Goal: Find specific page/section: Find specific page/section

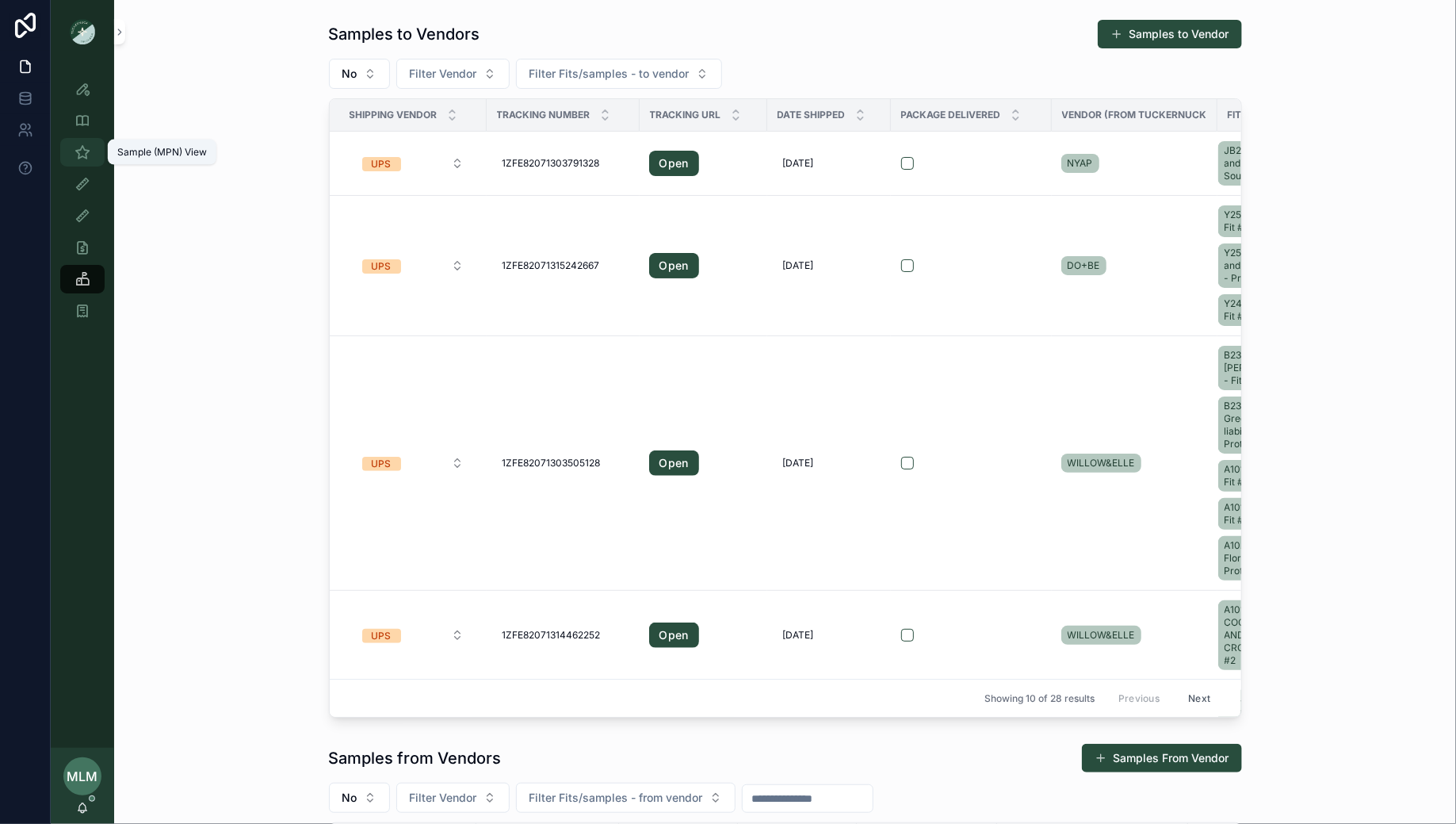
click at [83, 158] on icon "scrollable content" at bounding box center [83, 153] width 16 height 16
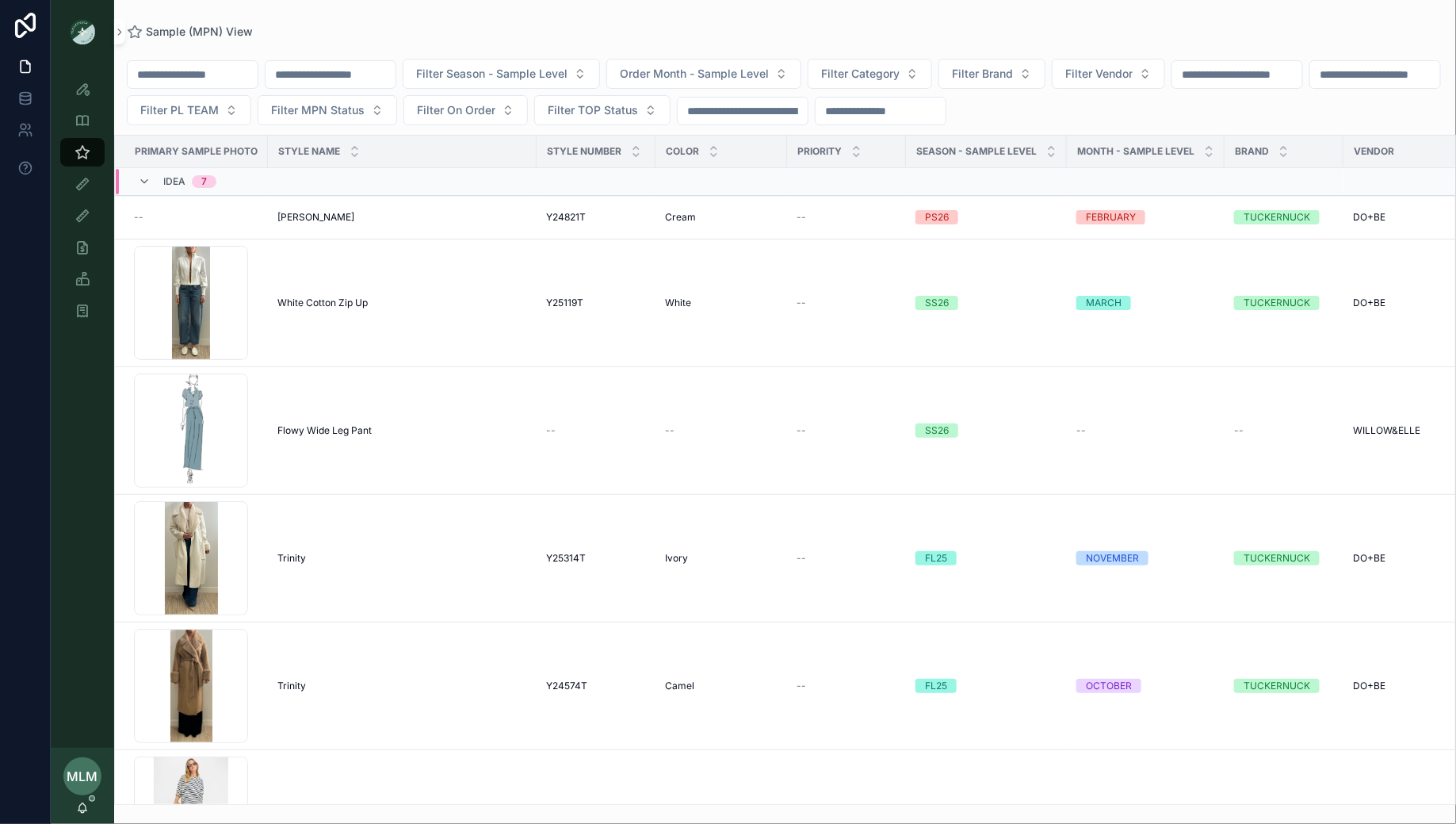
click at [337, 76] on input "scrollable content" at bounding box center [331, 75] width 130 height 22
paste input "*******"
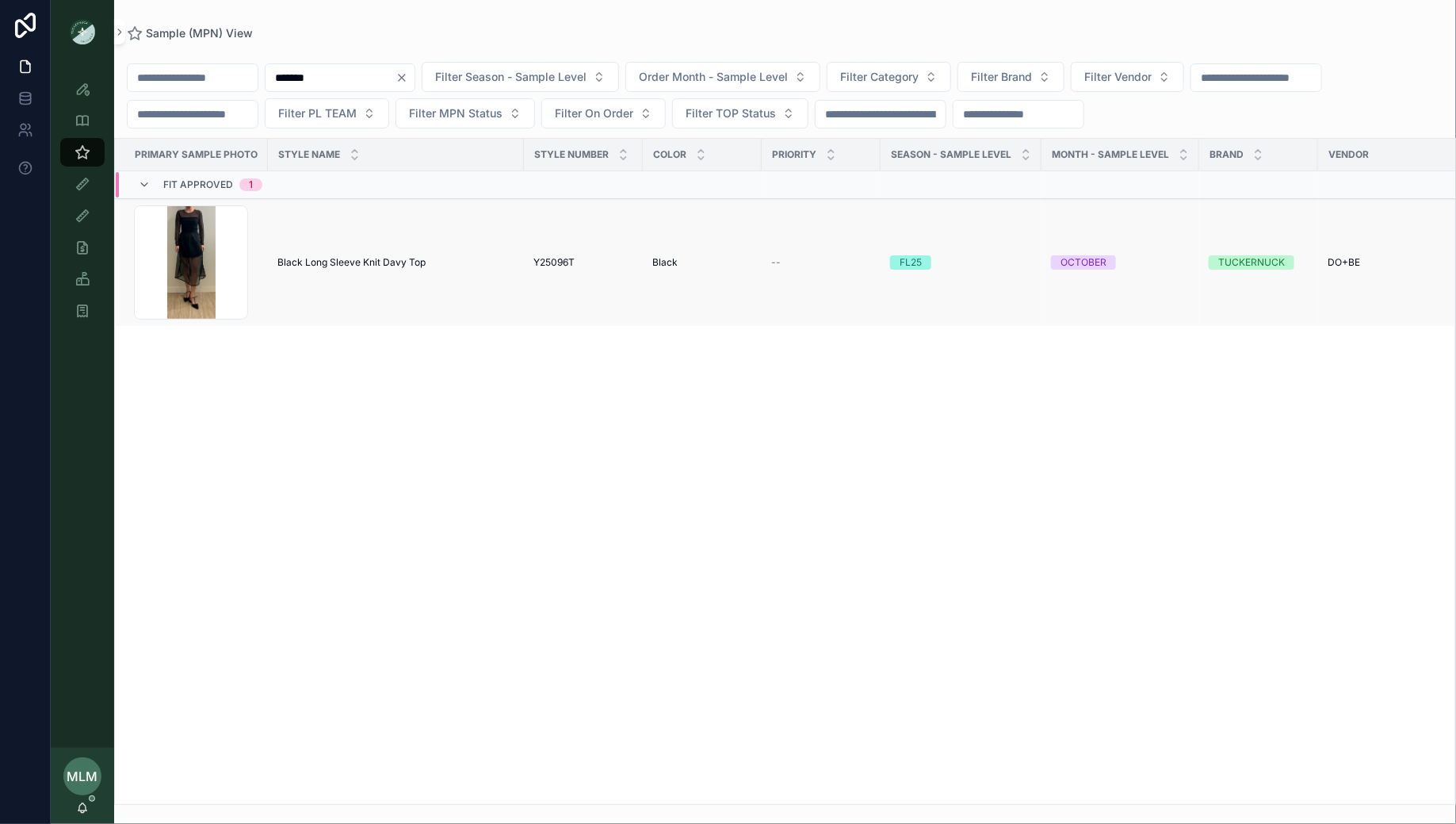
type input "*******"
click at [358, 262] on span "Black Long Sleeve Knit Davy Top" at bounding box center [351, 262] width 148 height 13
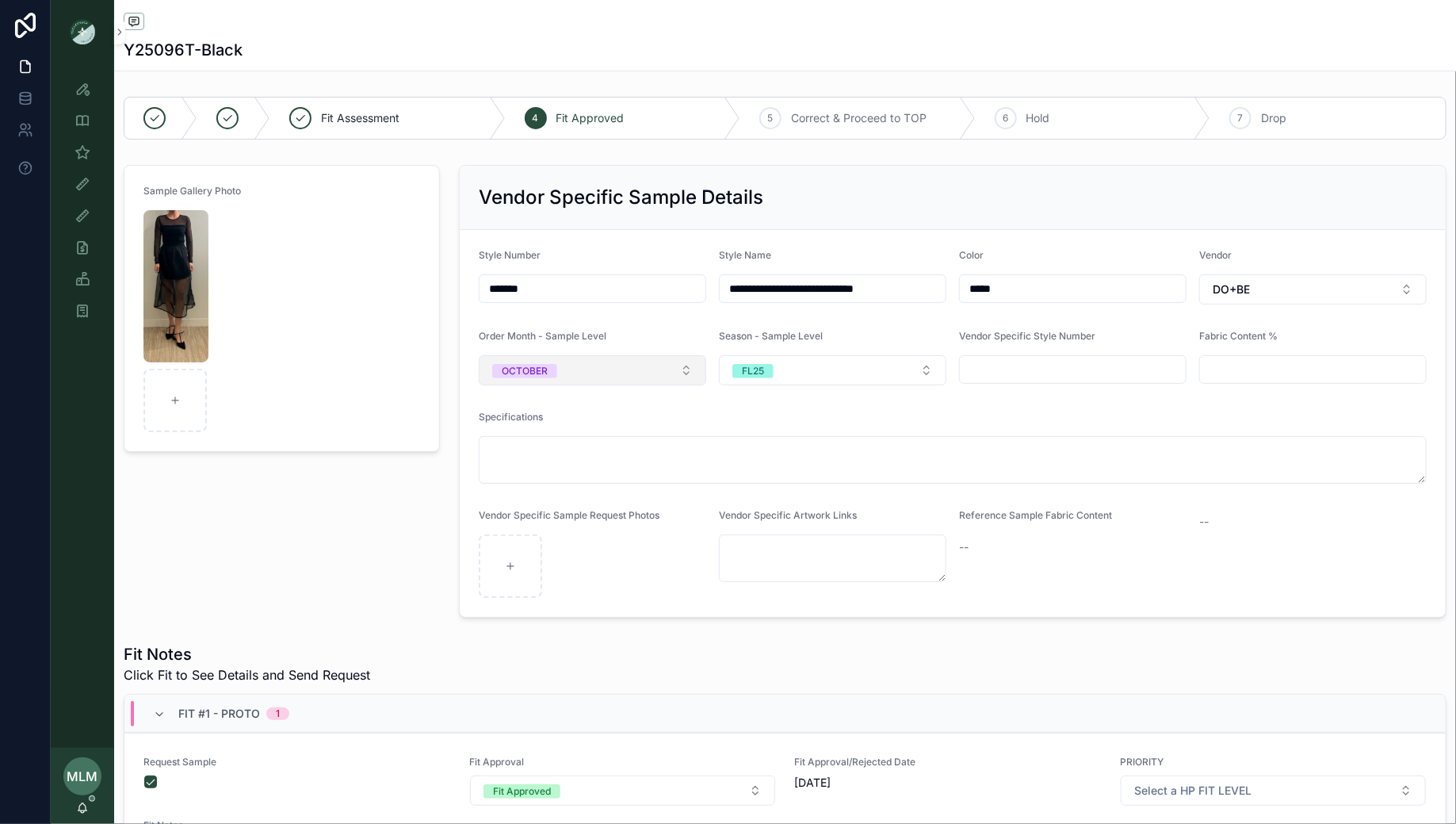
click at [597, 364] on button "OCTOBER" at bounding box center [592, 370] width 227 height 31
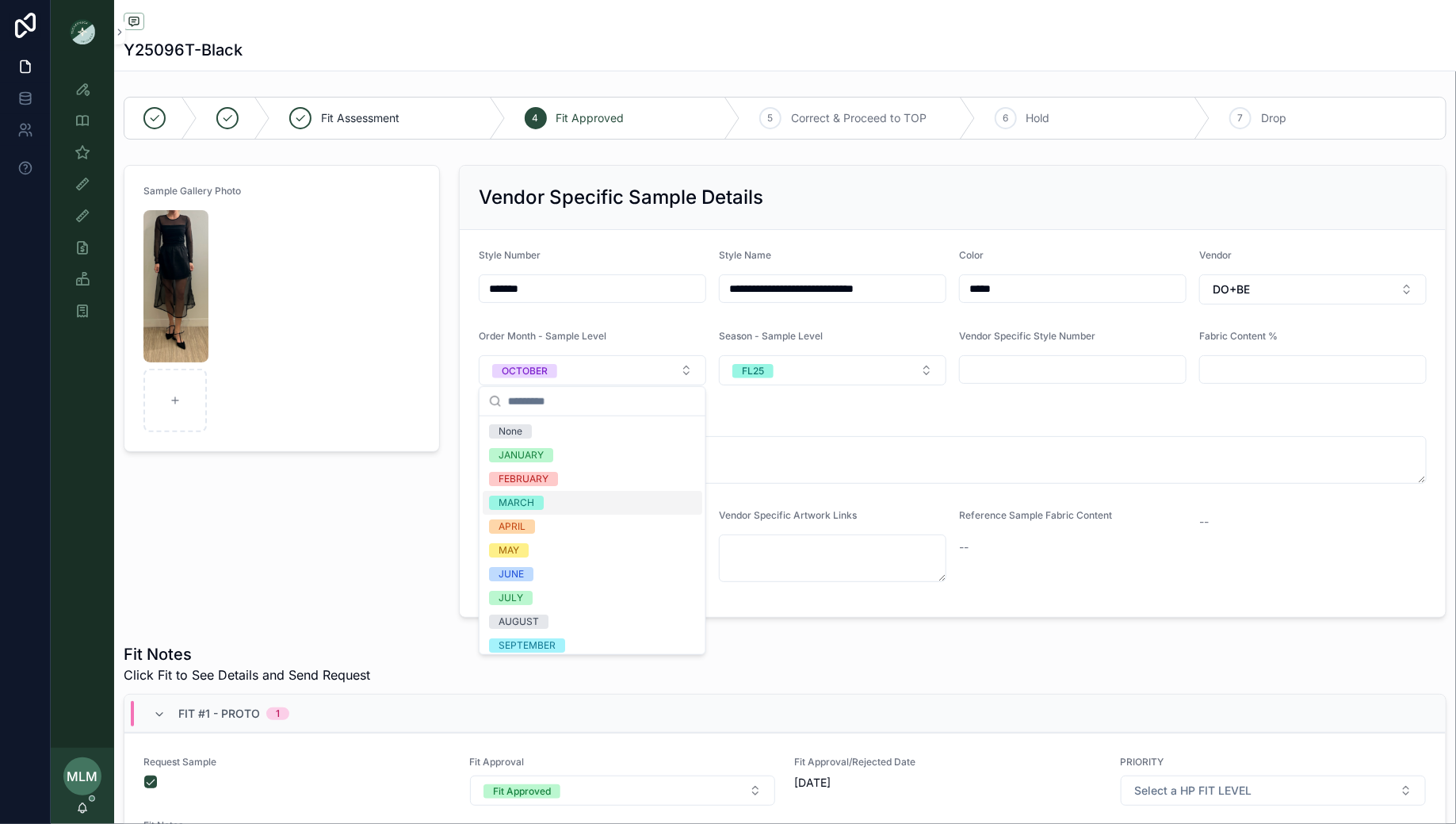
scroll to position [77, 0]
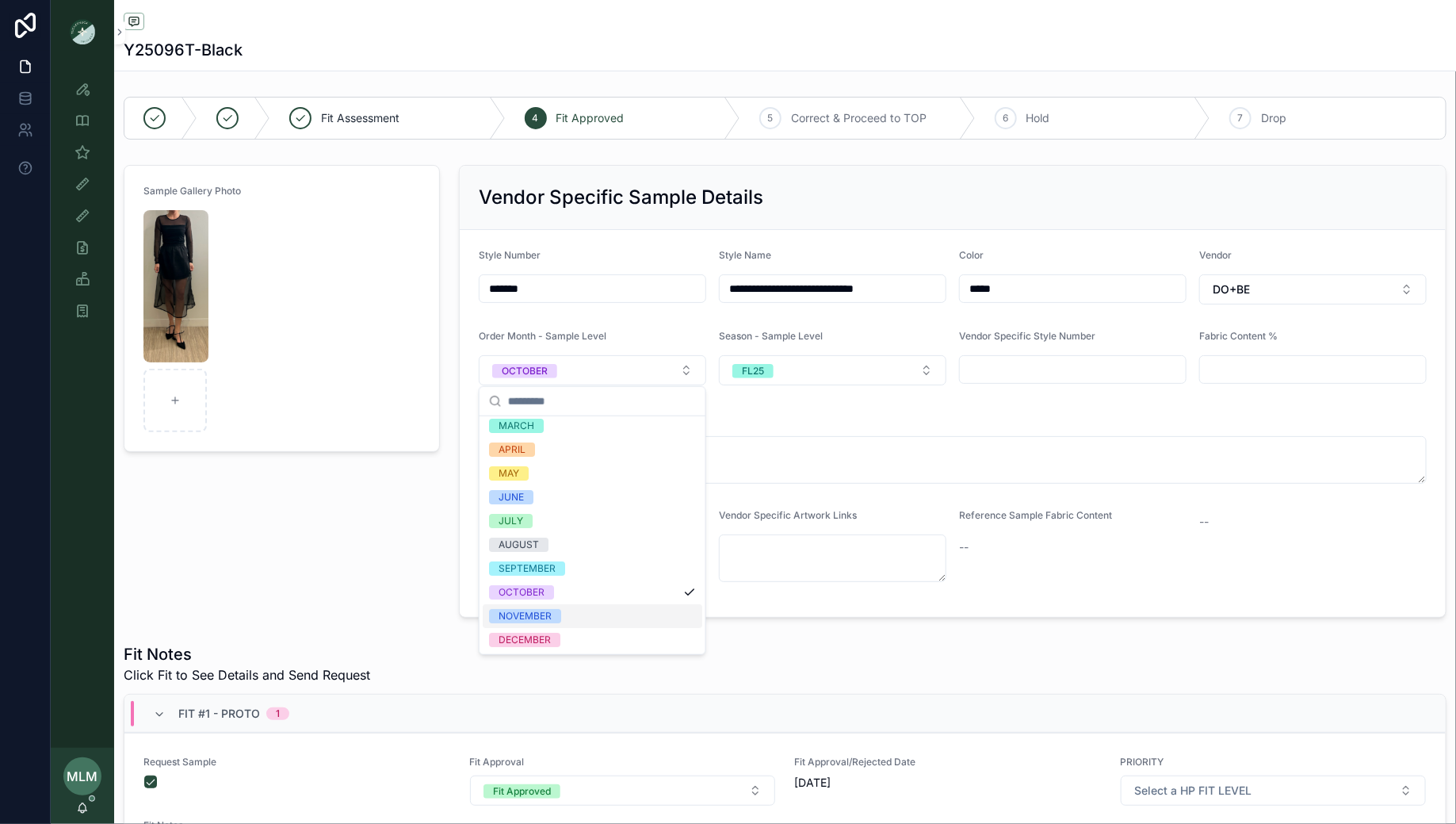
click at [560, 617] on div "NOVEMBER" at bounding box center [592, 616] width 219 height 23
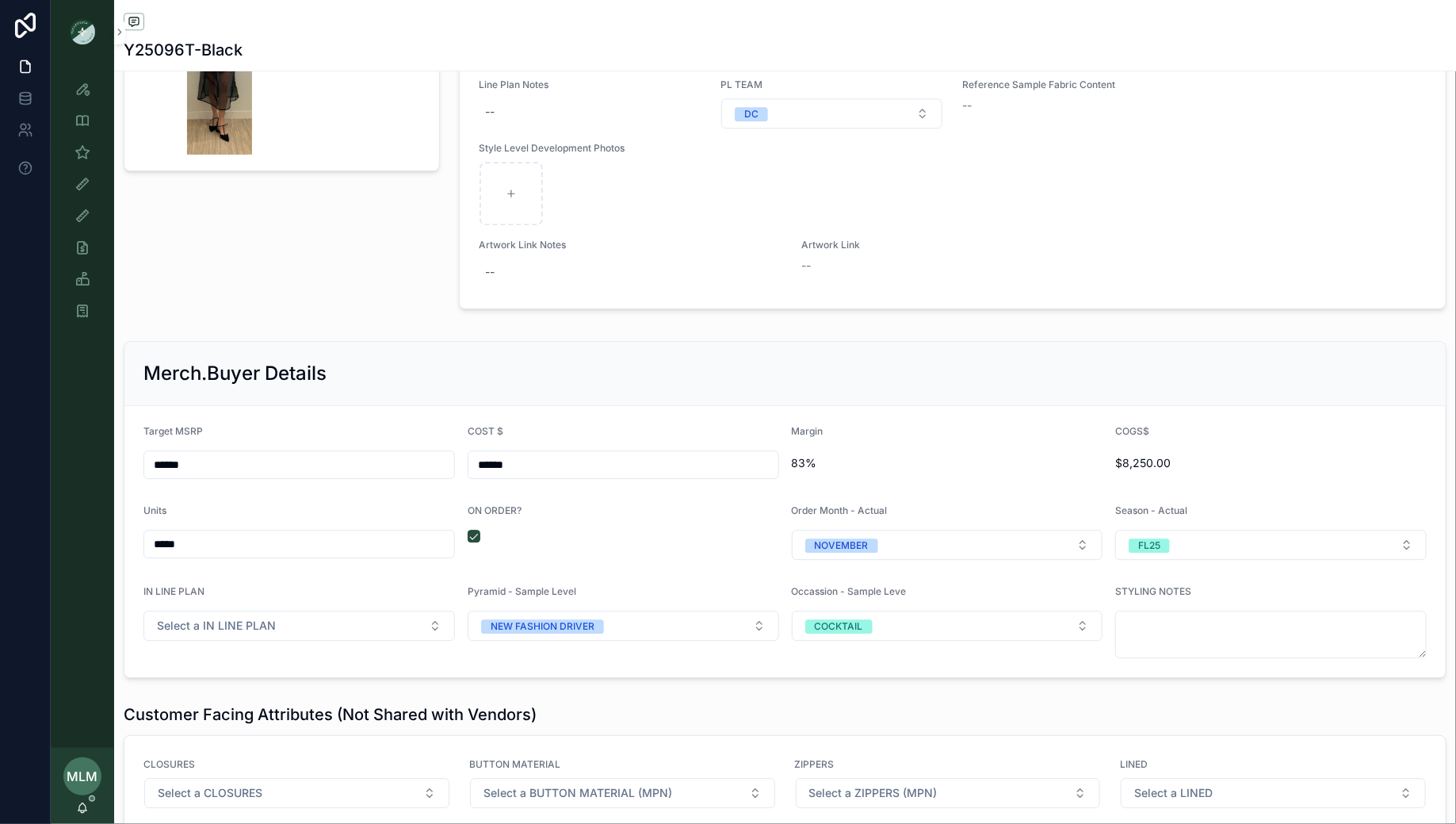
scroll to position [1904, 0]
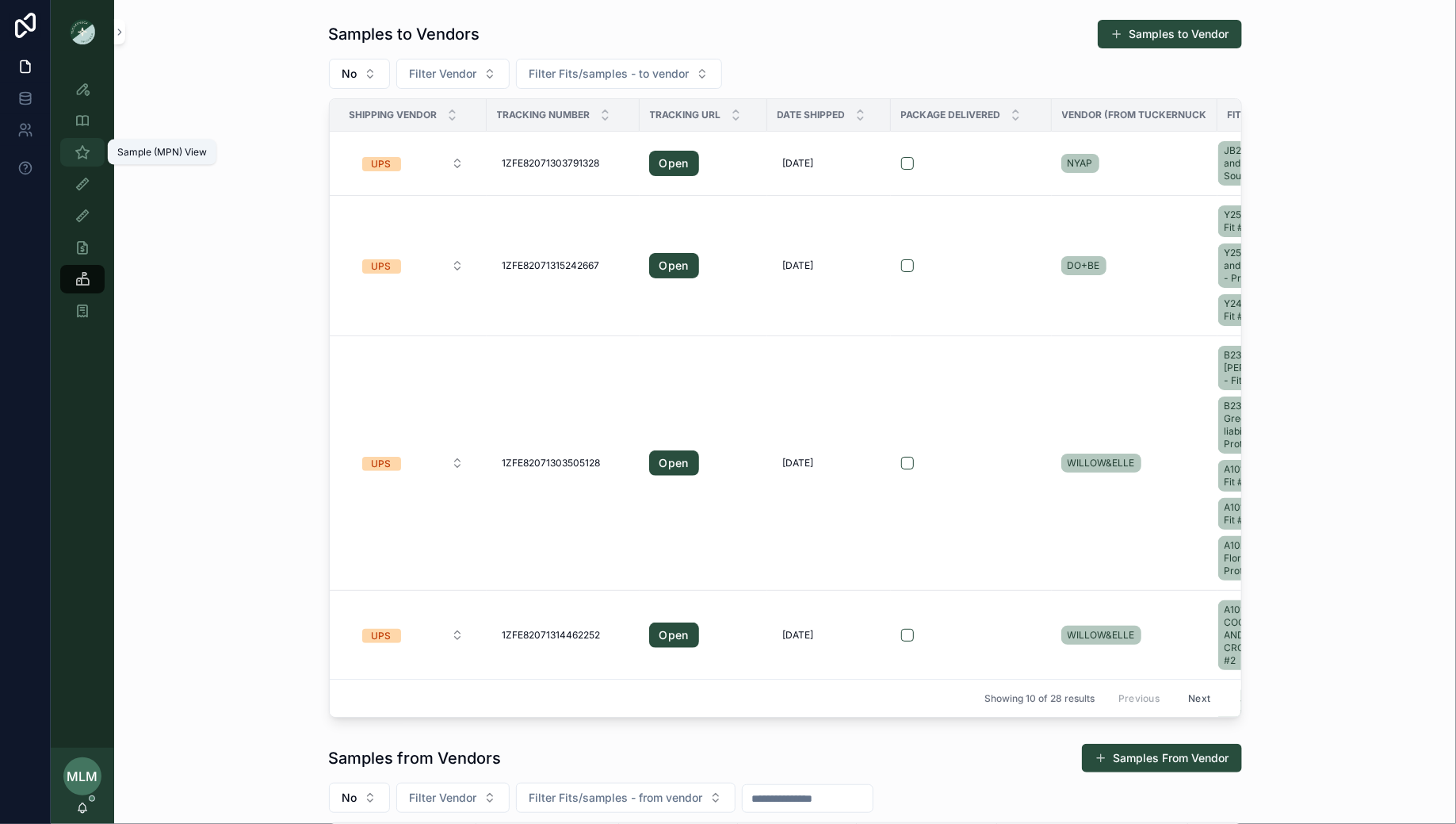
click at [81, 157] on icon "scrollable content" at bounding box center [83, 153] width 16 height 16
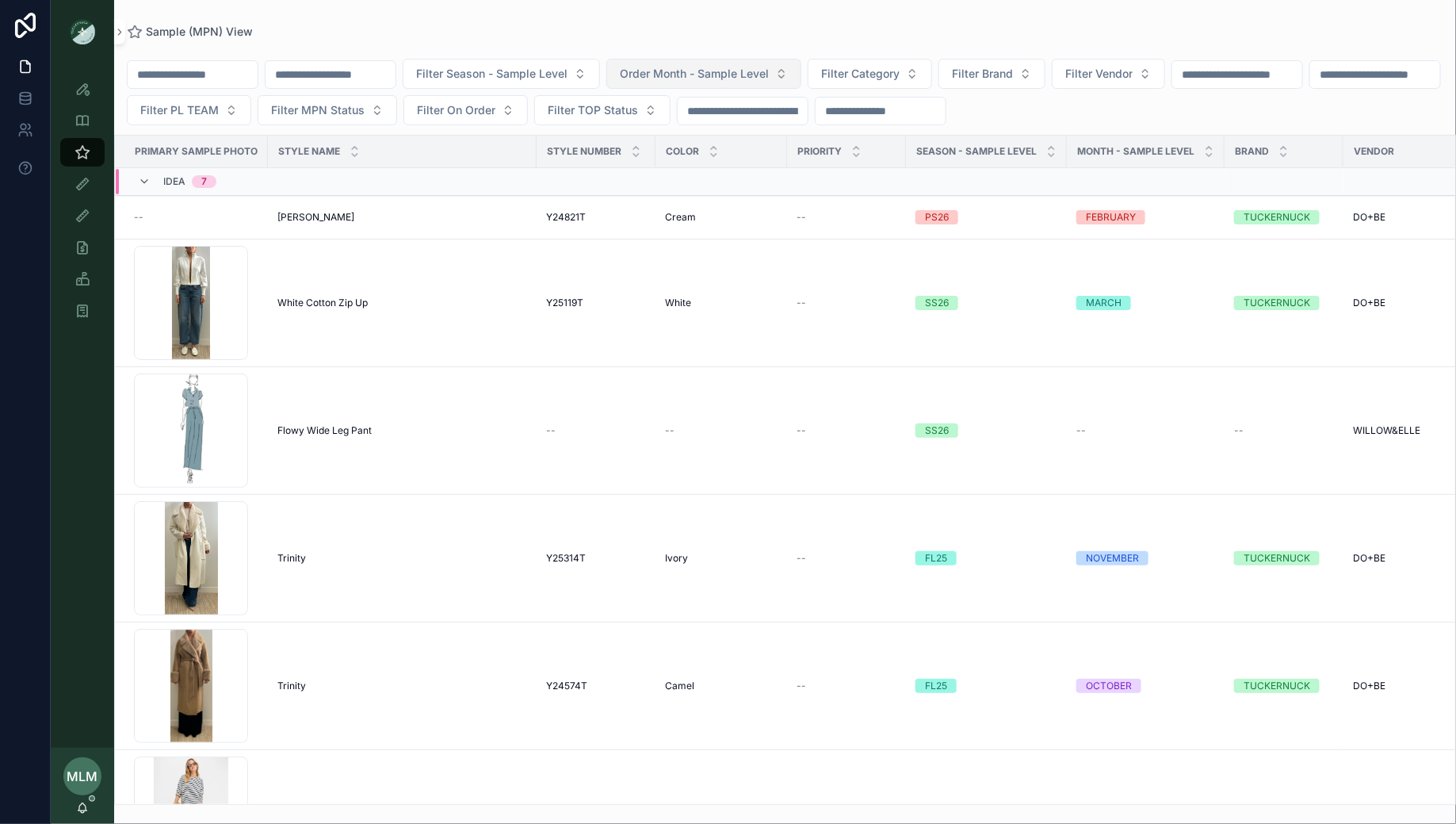
click at [769, 74] on span "Order Month - Sample Level" at bounding box center [694, 74] width 149 height 16
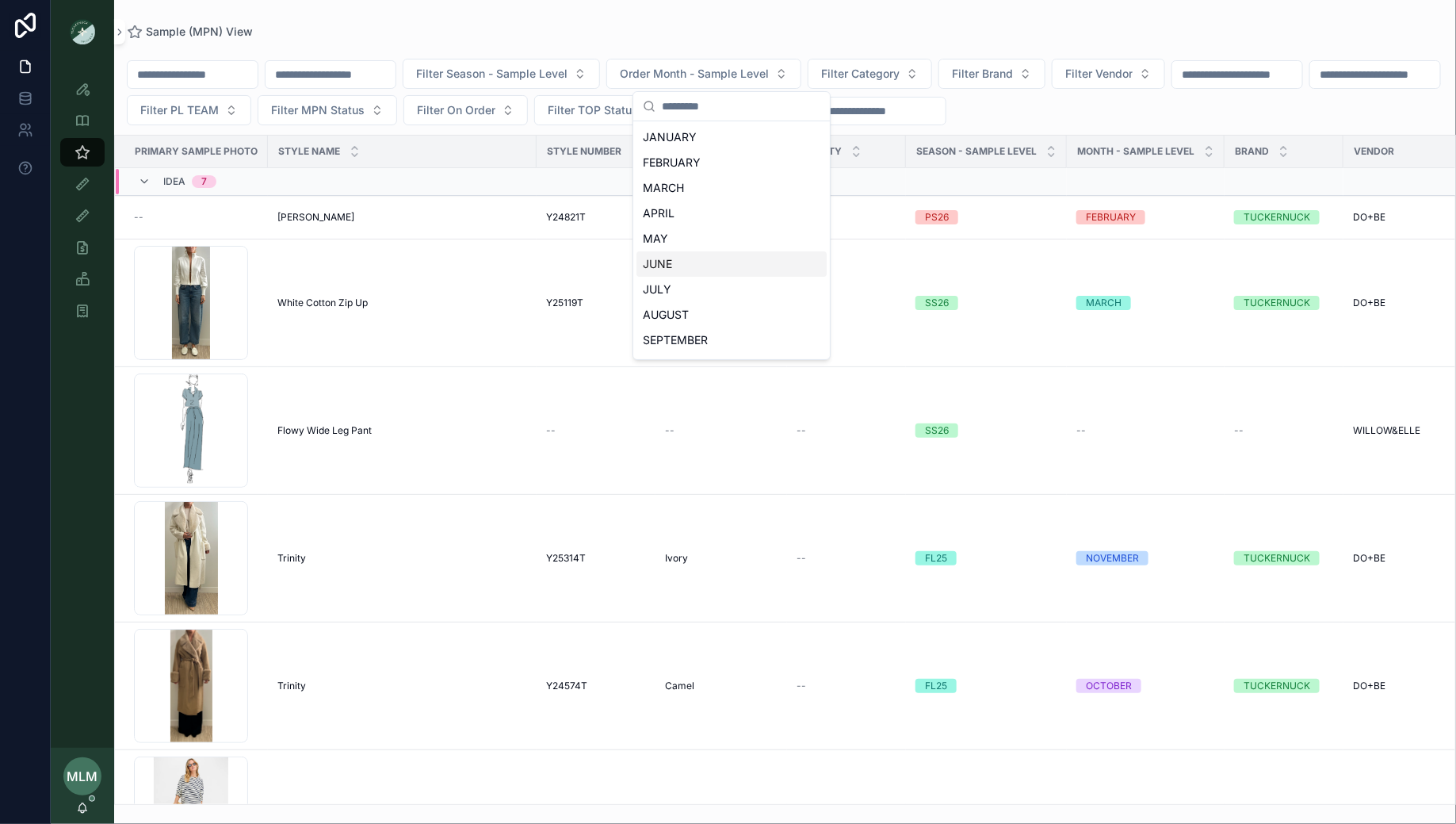
scroll to position [72, 0]
click at [719, 336] on div "DECEMBER" at bounding box center [732, 344] width 190 height 25
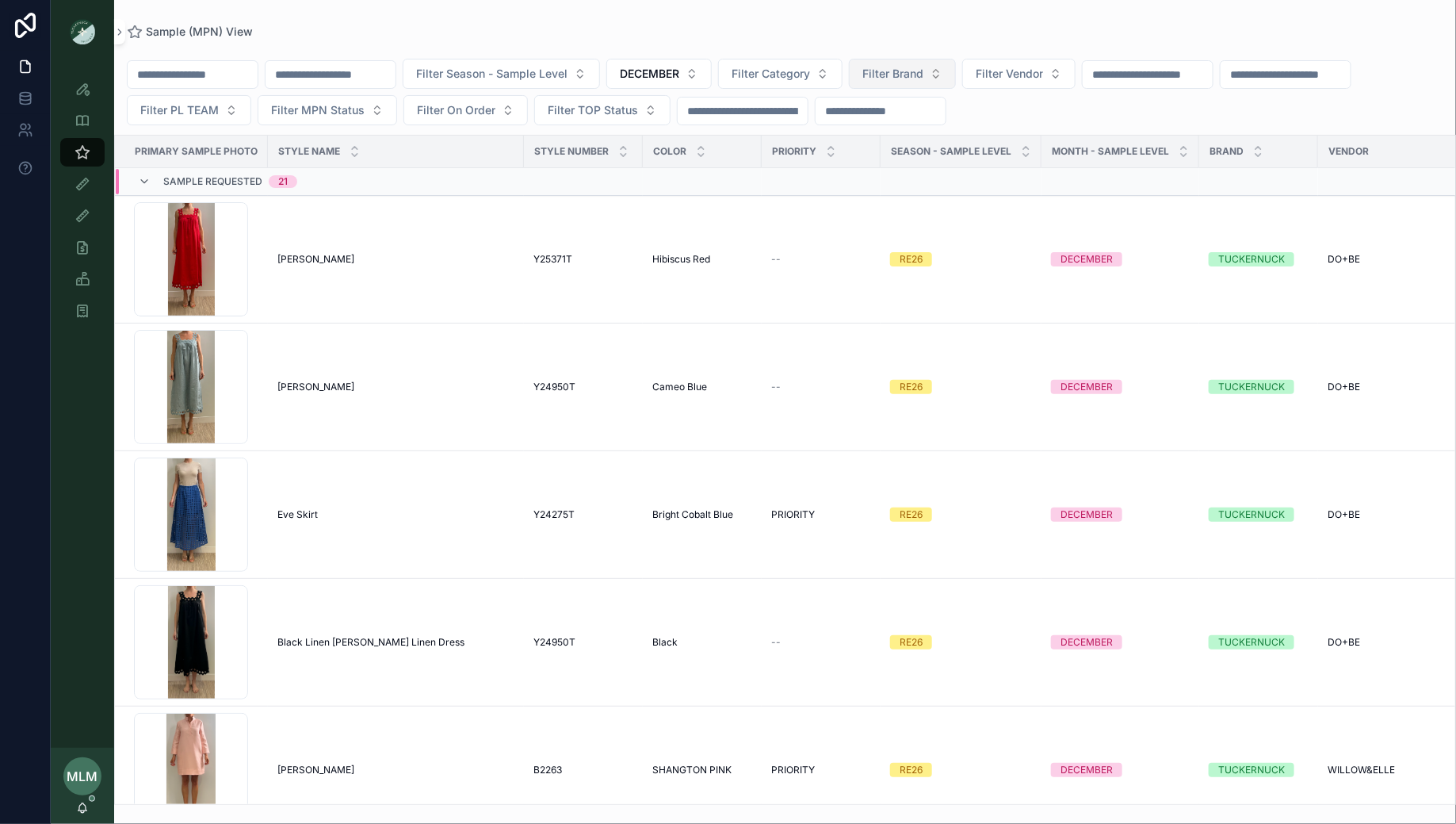
click at [923, 68] on span "Filter Brand" at bounding box center [893, 74] width 61 height 16
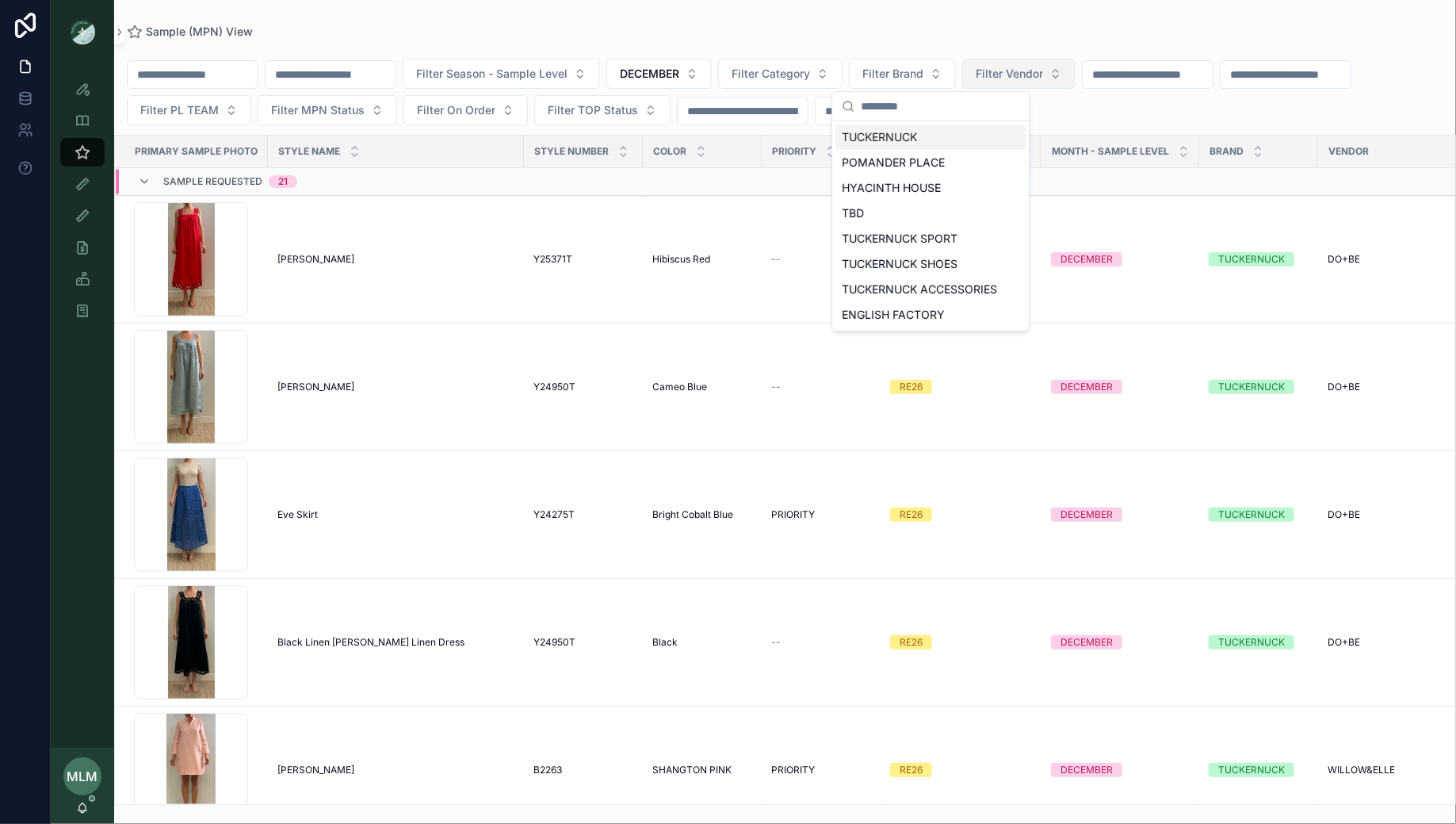
click at [1032, 69] on span "Filter Vendor" at bounding box center [1009, 74] width 67 height 16
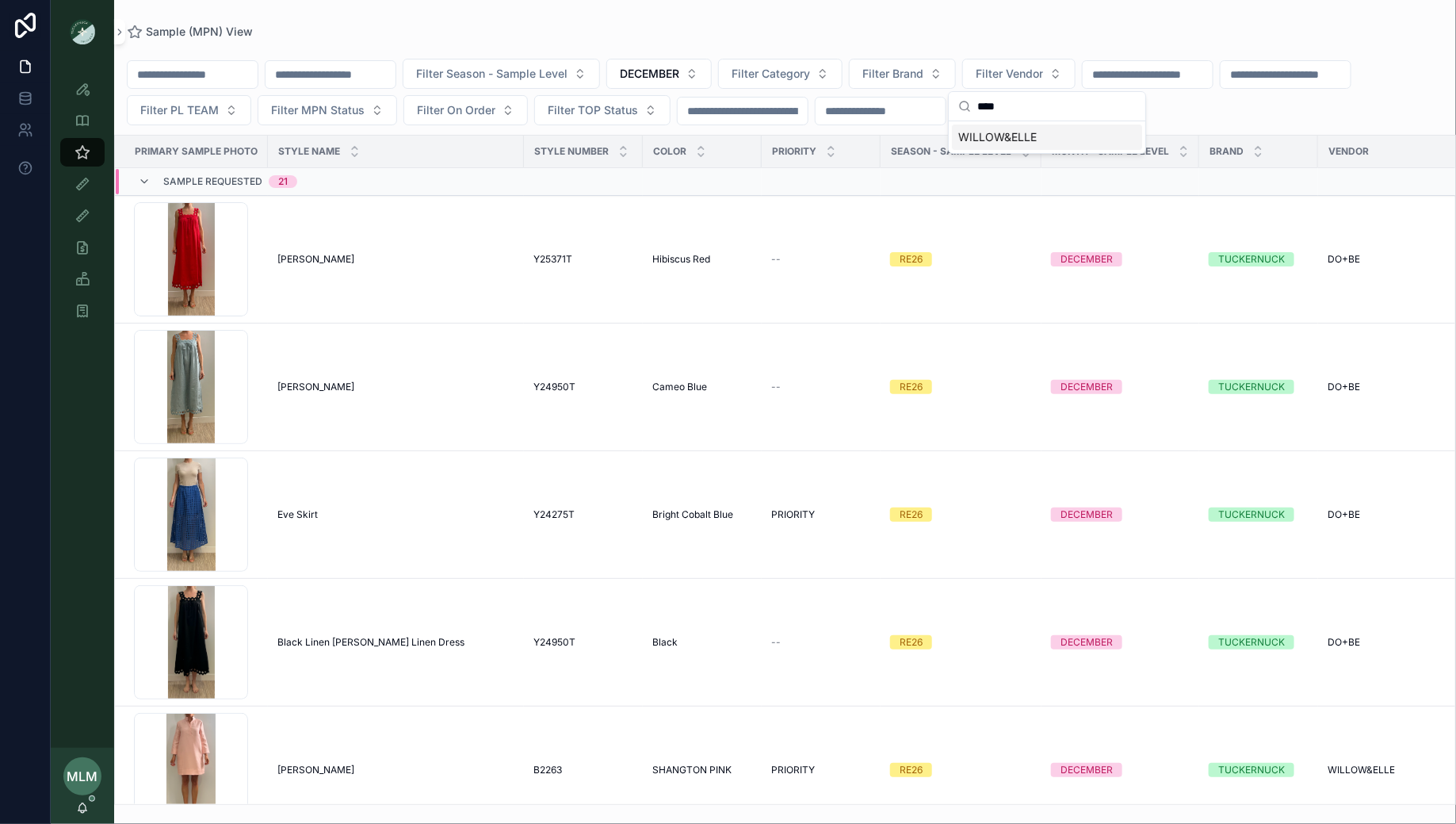
type input "****"
click at [1021, 137] on span "WILLOW&ELLE" at bounding box center [997, 137] width 78 height 16
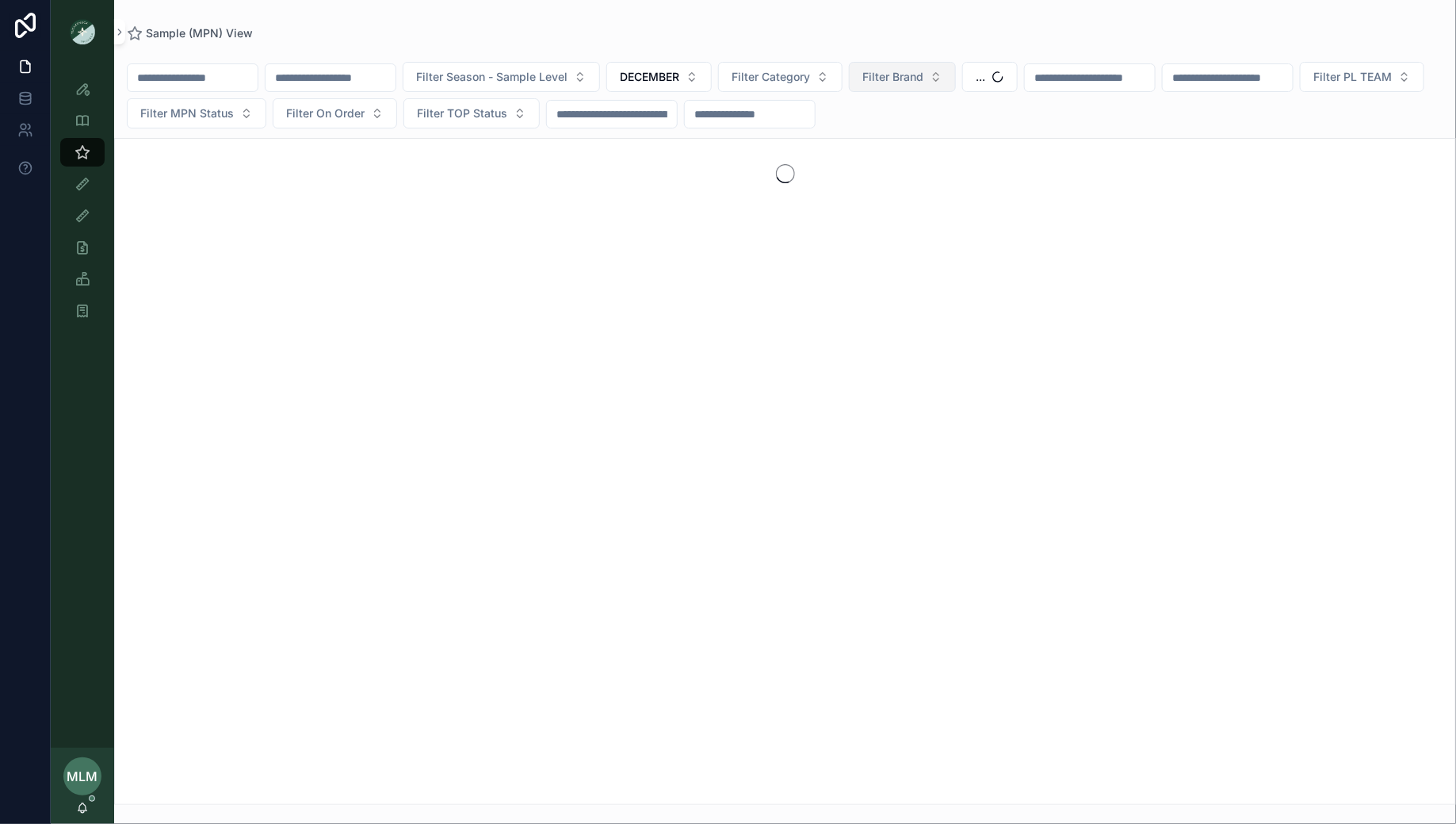
click at [923, 72] on span "Filter Brand" at bounding box center [893, 77] width 61 height 16
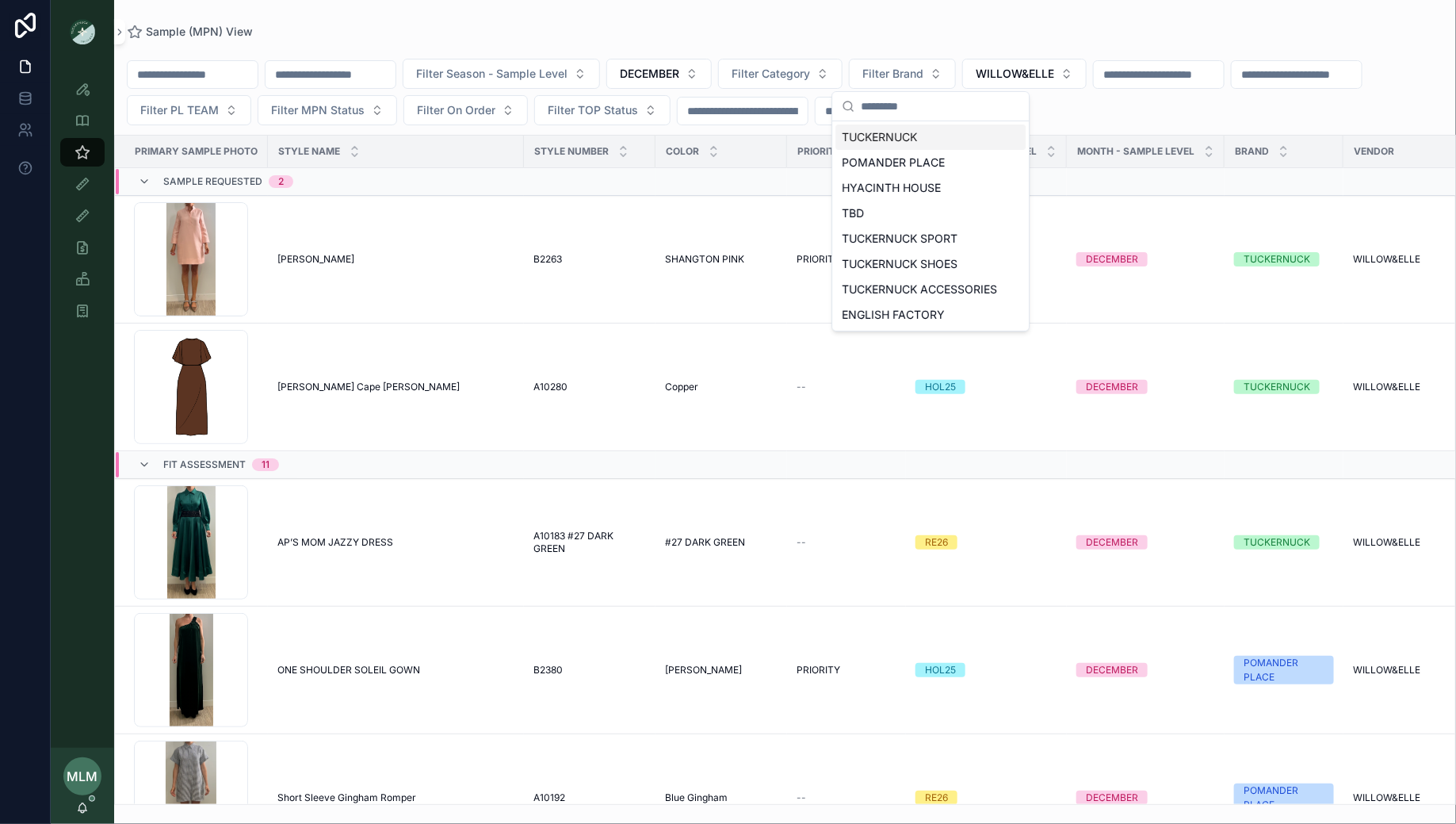
click at [921, 139] on div "TUCKERNUCK" at bounding box center [931, 137] width 190 height 25
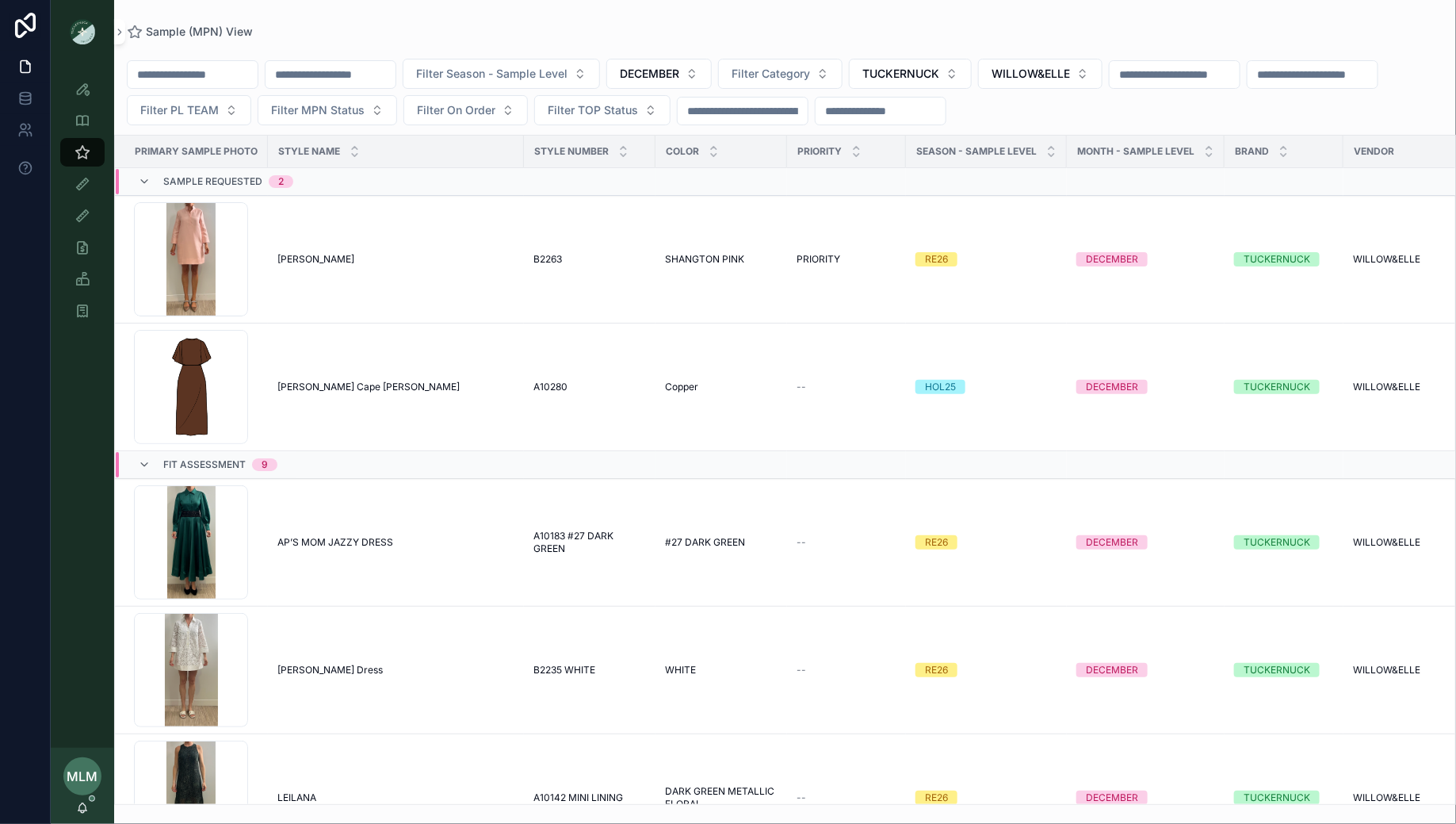
click at [772, 31] on div "Sample (MPN) View" at bounding box center [785, 31] width 1317 height 13
